Goal: Task Accomplishment & Management: Manage account settings

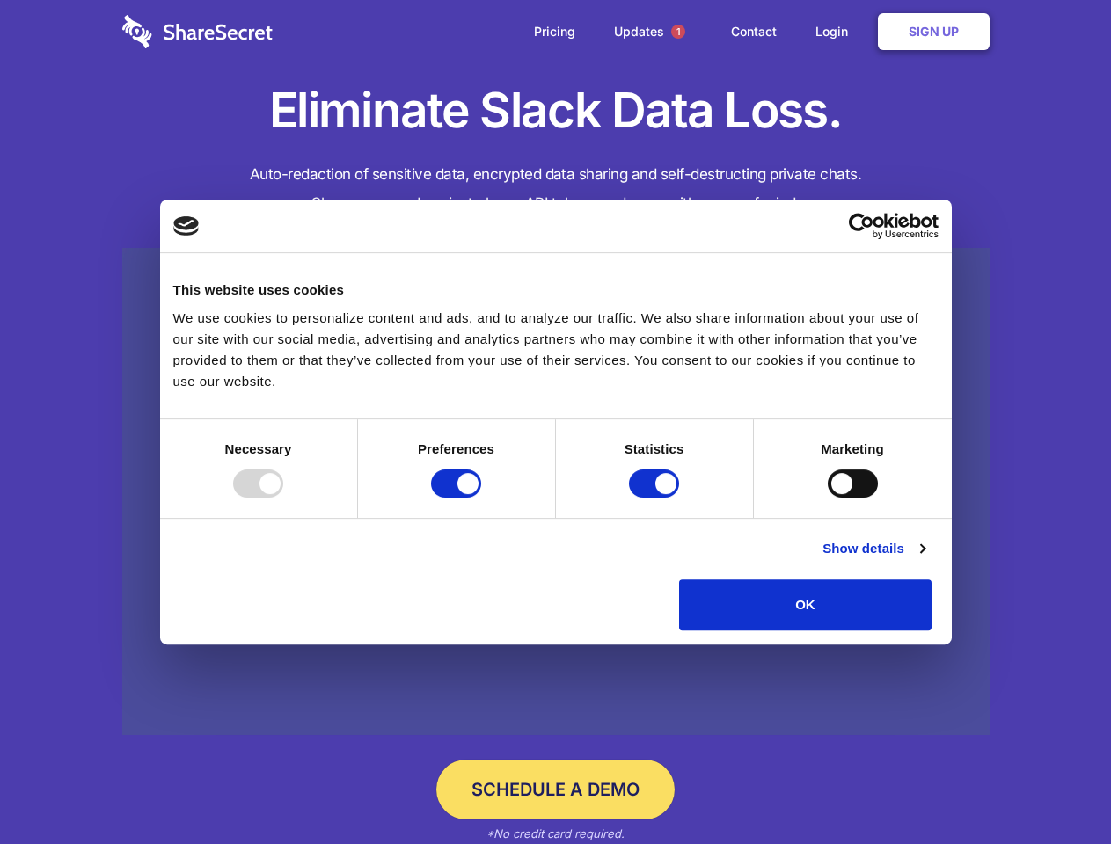
click at [283, 498] on div at bounding box center [258, 484] width 50 height 28
click at [481, 498] on input "Preferences" at bounding box center [456, 484] width 50 height 28
checkbox input "false"
click at [656, 498] on input "Statistics" at bounding box center [654, 484] width 50 height 28
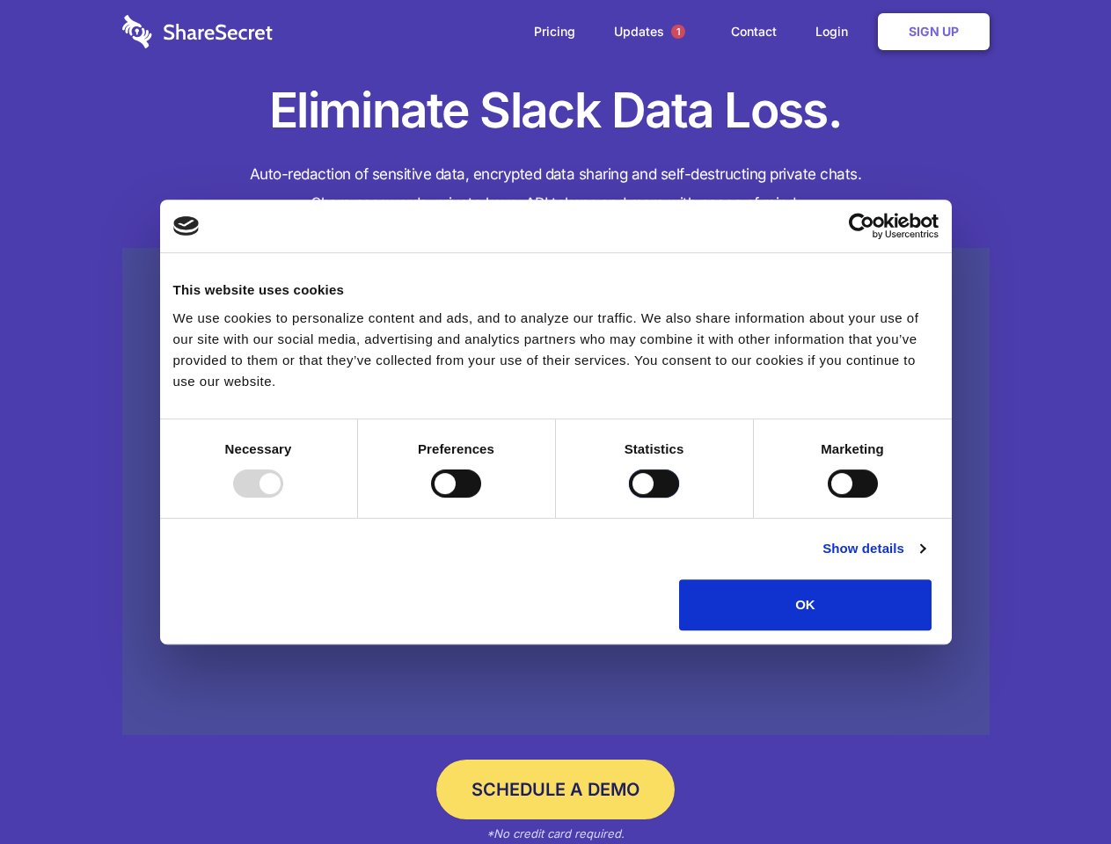
checkbox input "false"
click at [828, 498] on input "Marketing" at bounding box center [853, 484] width 50 height 28
checkbox input "true"
click at [925, 559] on link "Show details" at bounding box center [873, 548] width 102 height 21
